Goal: Transaction & Acquisition: Purchase product/service

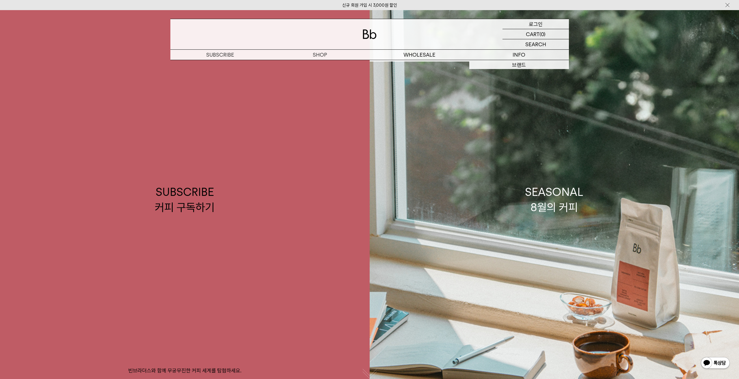
click at [546, 22] on div "LOGIN 로그인" at bounding box center [536, 24] width 66 height 10
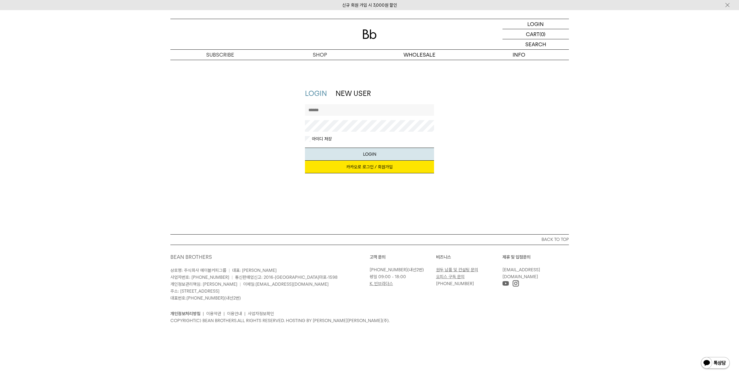
type input "******"
click at [365, 150] on button "LOGIN" at bounding box center [369, 154] width 129 height 13
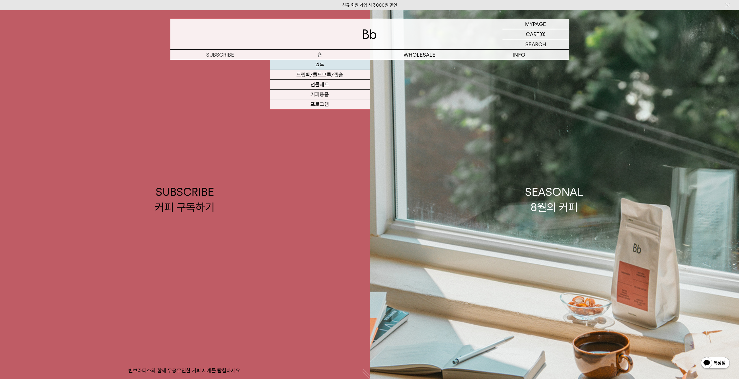
click at [318, 64] on link "원두" at bounding box center [320, 65] width 100 height 10
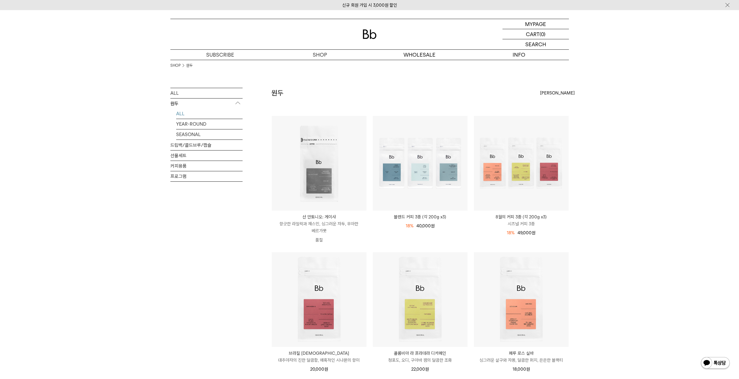
click at [620, 190] on div "SHOP 원두 ALL 원두 ALL YEAR-ROUND SEASONAL 드립백/콜드브루/캡슐 선물세트 커피용품 프로그램 원두 [PERSON_NA…" at bounding box center [369, 375] width 739 height 630
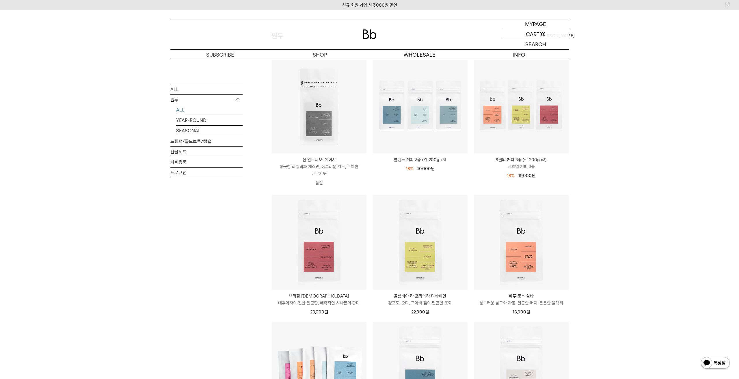
scroll to position [56, 0]
click at [643, 167] on div "SHOP 원두 ALL 원두 ALL YEAR-ROUND SEASONAL 드립백/콜드브루/캡슐 선물세트 커피용품 프로그램 원두 [PERSON_NA…" at bounding box center [369, 318] width 739 height 630
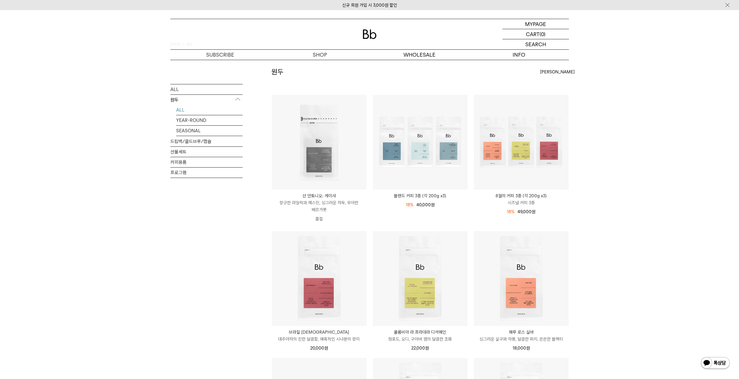
scroll to position [5, 0]
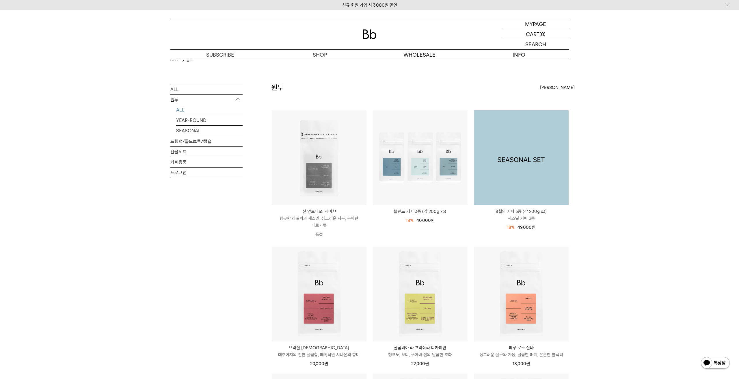
click at [533, 152] on img at bounding box center [521, 157] width 95 height 95
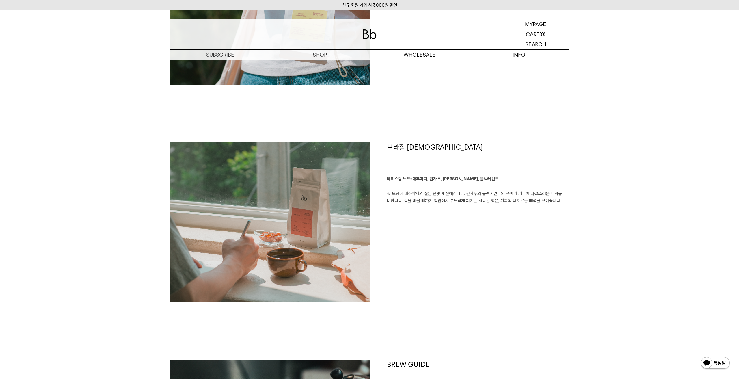
scroll to position [771, 0]
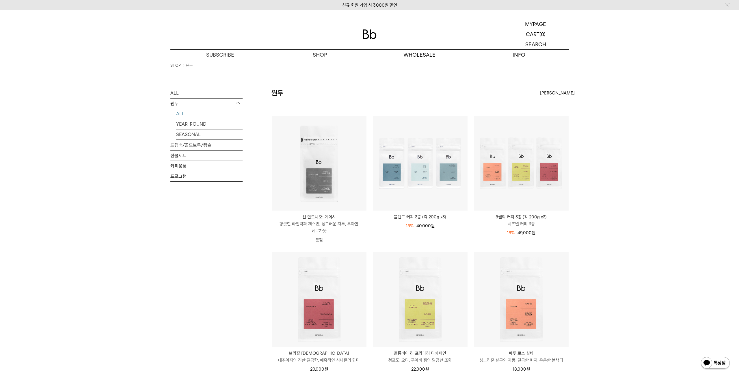
click at [645, 212] on div "SHOP 원두 ALL 원두 ALL YEAR-ROUND SEASONAL 드립백/콜드브루/캡슐 선물세트 커피용품 프로그램 원두 [PERSON_NA…" at bounding box center [369, 375] width 739 height 630
